Goal: Information Seeking & Learning: Learn about a topic

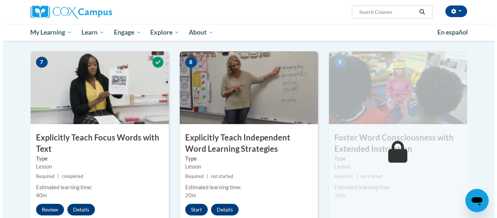
scroll to position [556, 0]
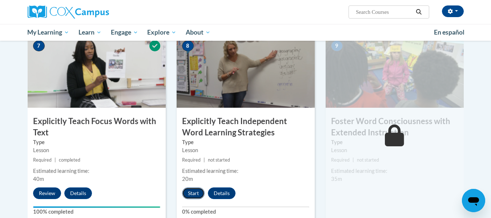
click at [193, 191] on button "Start" at bounding box center [193, 193] width 23 height 12
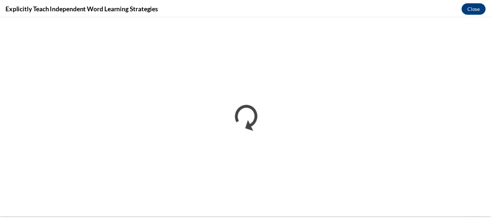
scroll to position [0, 0]
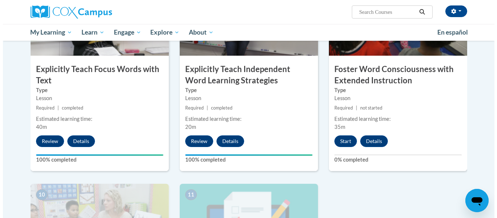
scroll to position [609, 0]
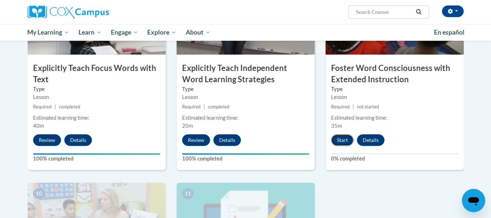
click at [345, 137] on button "Start" at bounding box center [342, 140] width 23 height 12
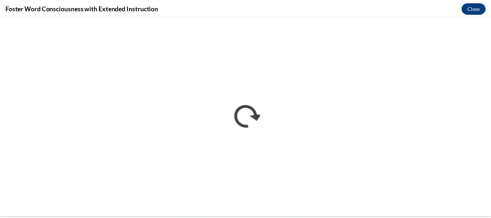
scroll to position [0, 0]
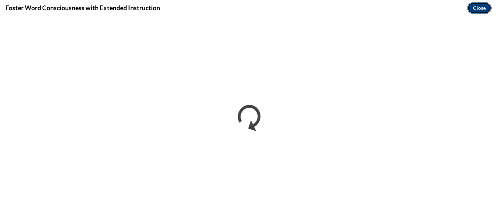
click at [485, 9] on button "Close" at bounding box center [479, 8] width 24 height 12
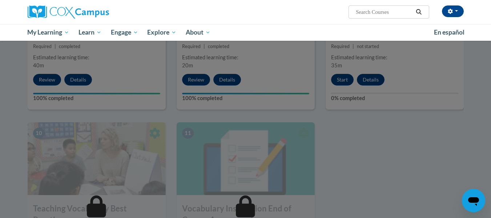
scroll to position [670, 0]
